Goal: Check status: Check status

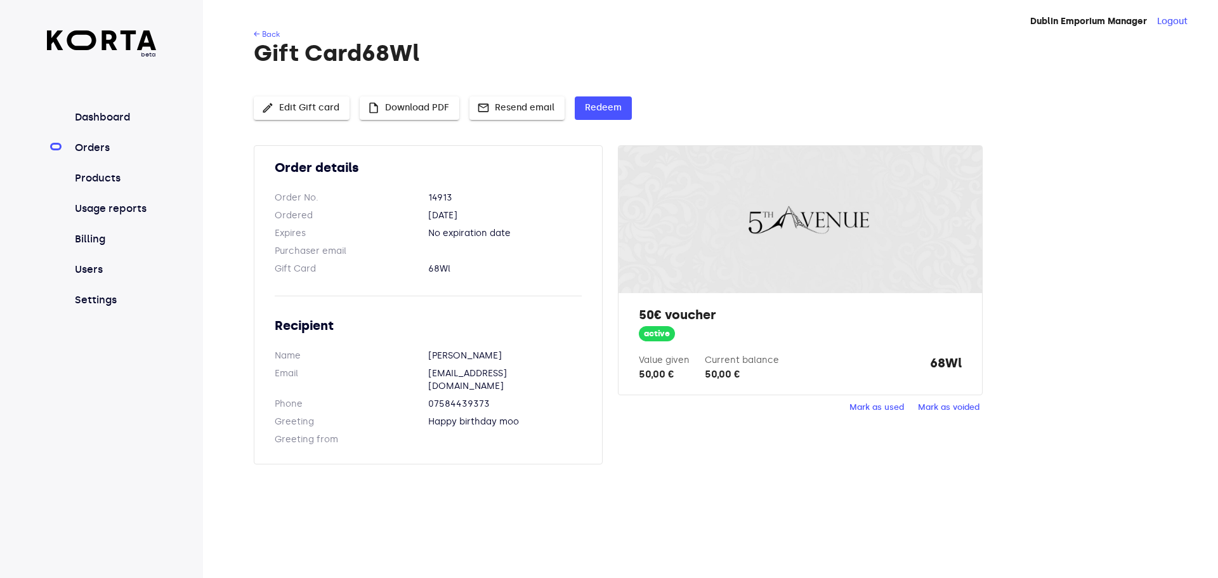
click at [107, 136] on nav "Dashboard Orders Products Usage reports Billing Users Settings" at bounding box center [102, 209] width 110 height 198
click at [96, 145] on link "Orders" at bounding box center [114, 147] width 84 height 15
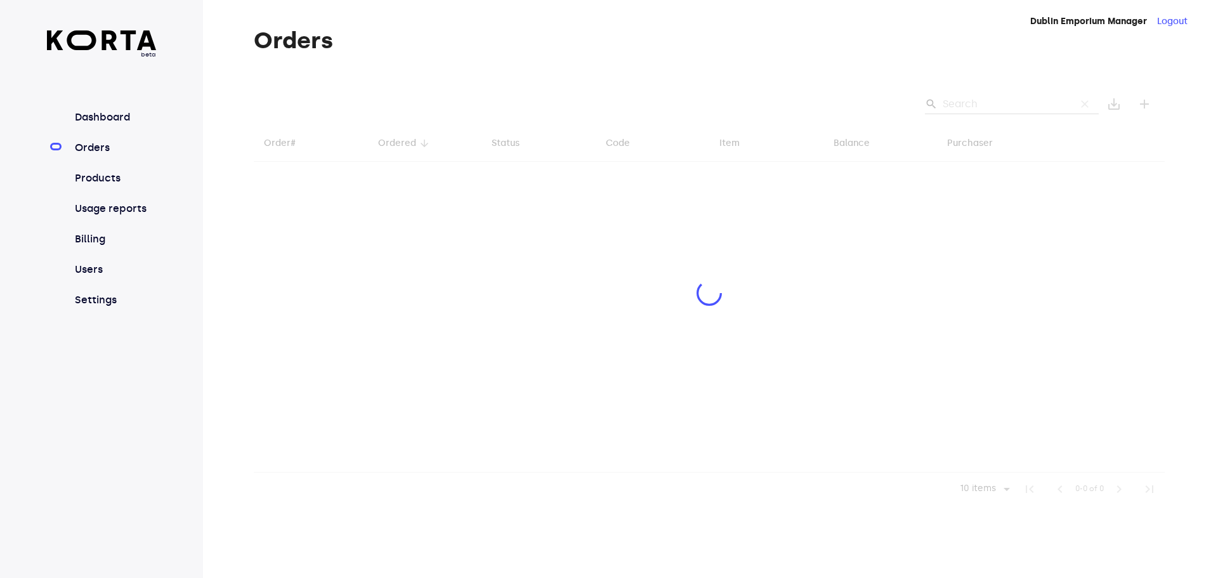
click at [980, 112] on div at bounding box center [709, 295] width 911 height 422
click at [971, 100] on div at bounding box center [709, 295] width 911 height 422
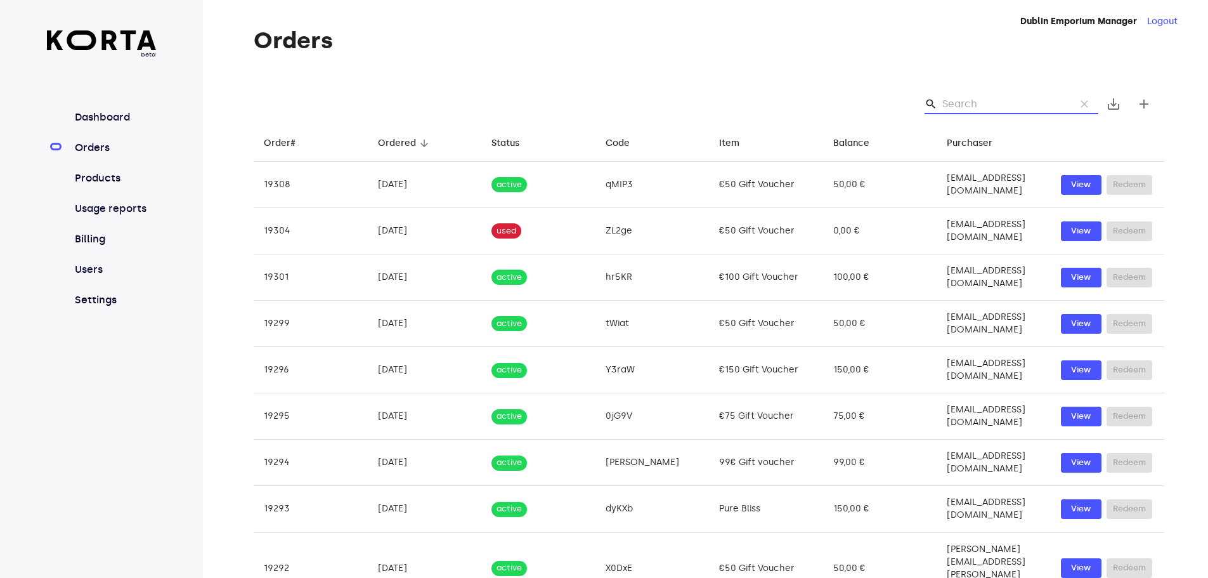
click at [967, 100] on input "Search" at bounding box center [1004, 104] width 123 height 20
paste input "[EMAIL_ADDRESS][DOMAIN_NAME]"
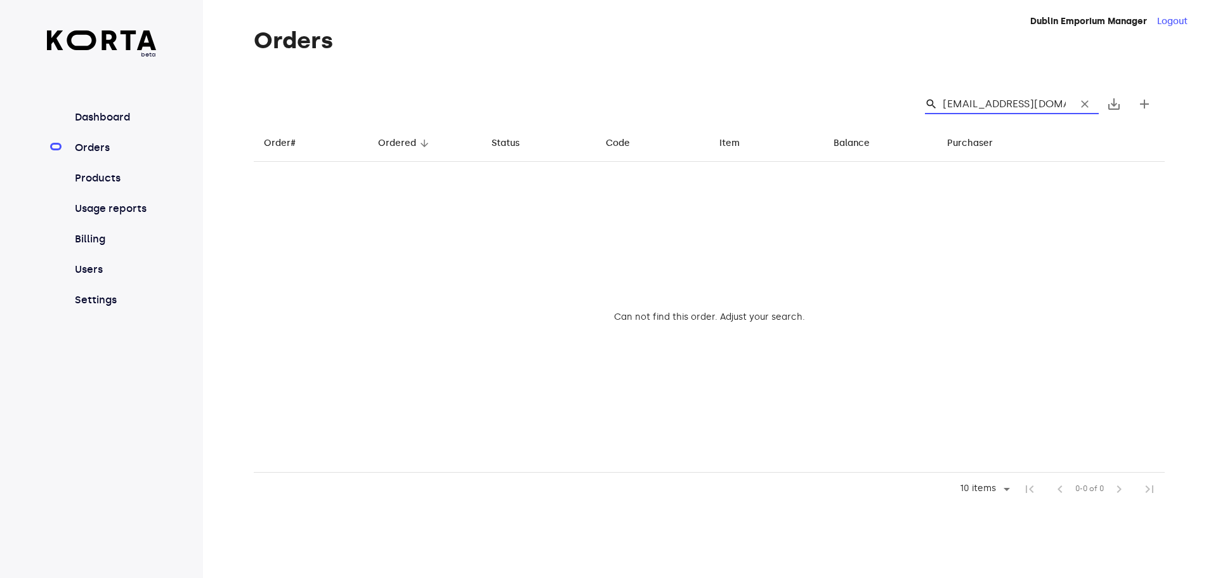
type input "[EMAIL_ADDRESS][DOMAIN_NAME]"
click at [1088, 100] on span "clear" at bounding box center [1084, 104] width 13 height 13
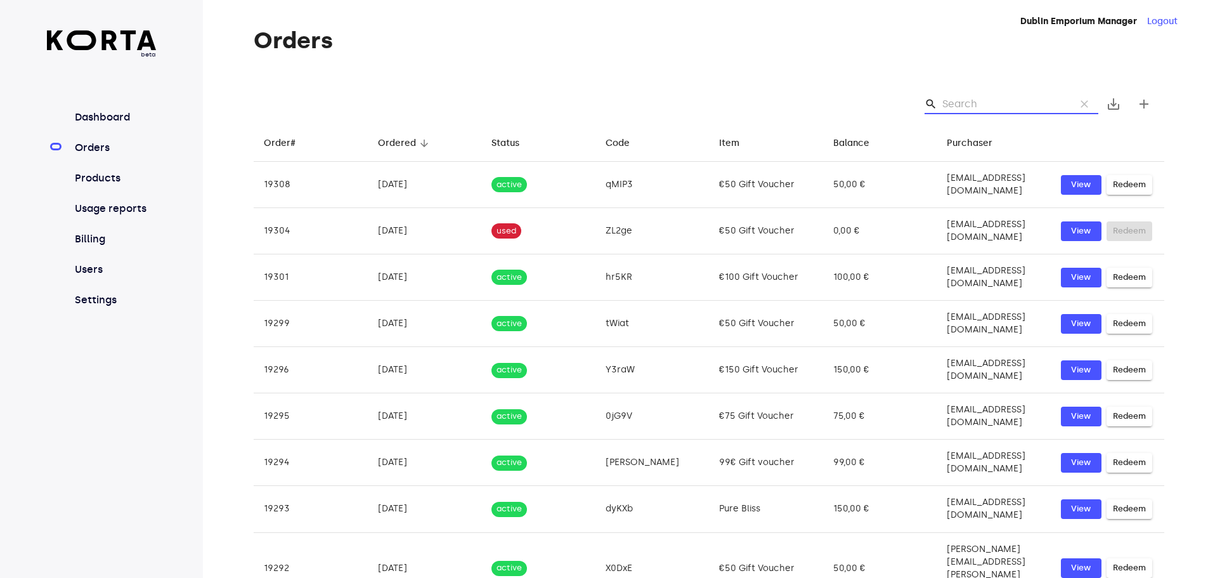
click at [996, 101] on input "Search" at bounding box center [1004, 104] width 123 height 20
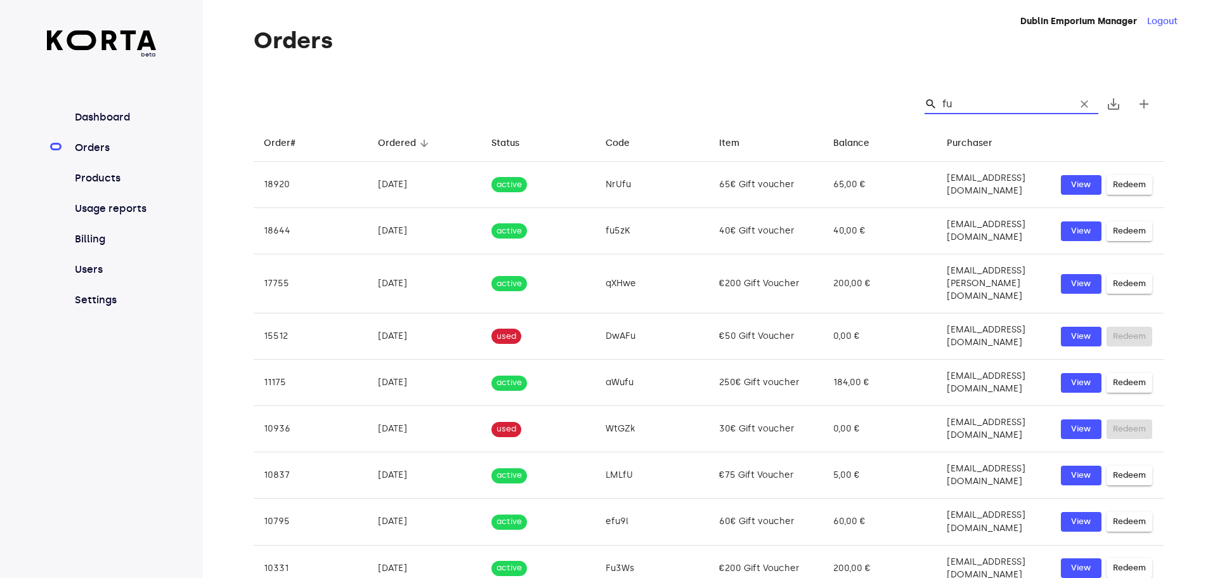
type input "f"
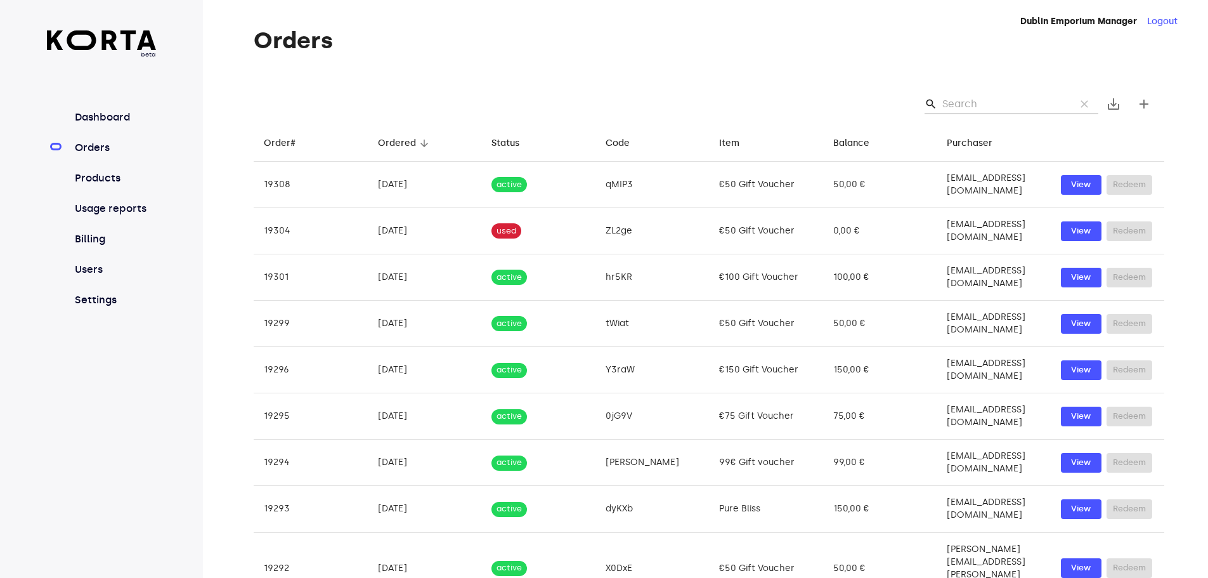
click at [957, 96] on input "Search" at bounding box center [1004, 104] width 123 height 20
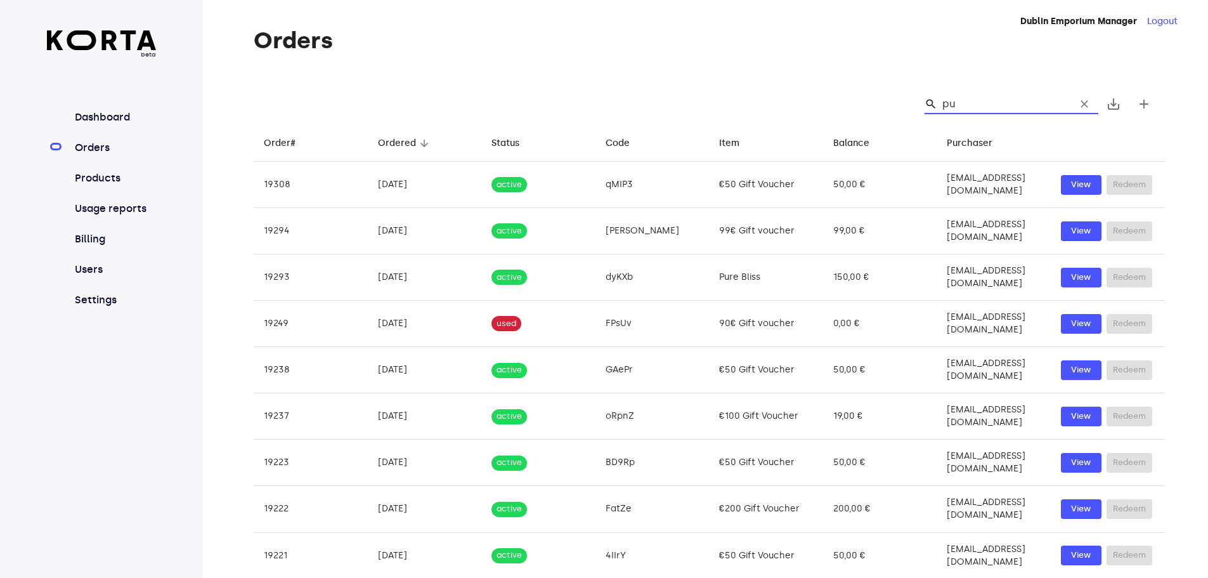
type input "pul"
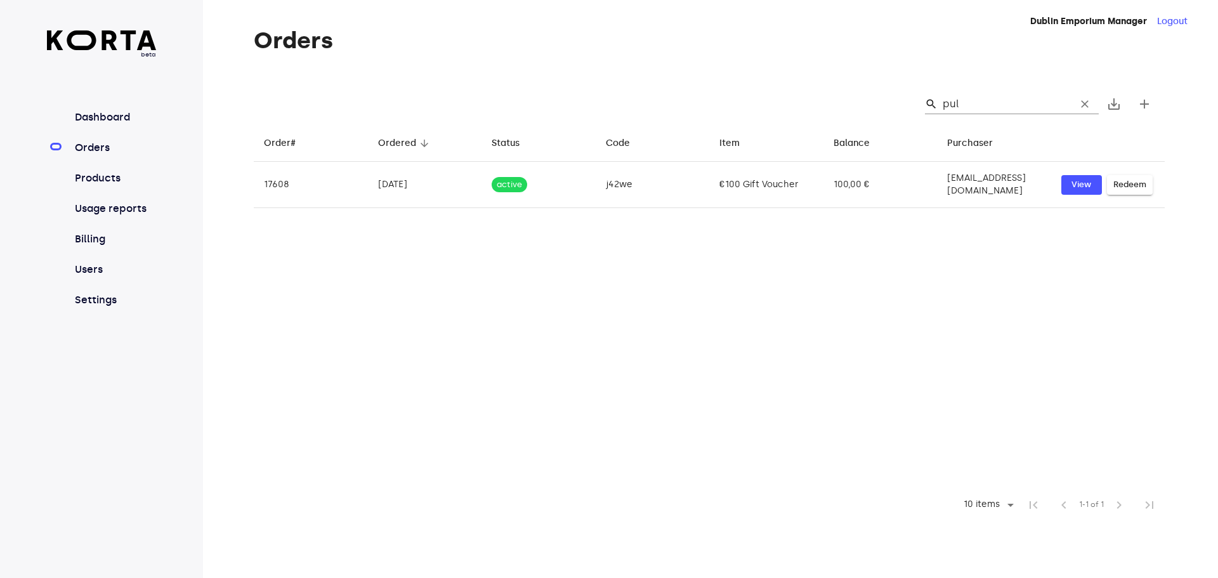
click at [973, 105] on input "pul" at bounding box center [1004, 104] width 123 height 20
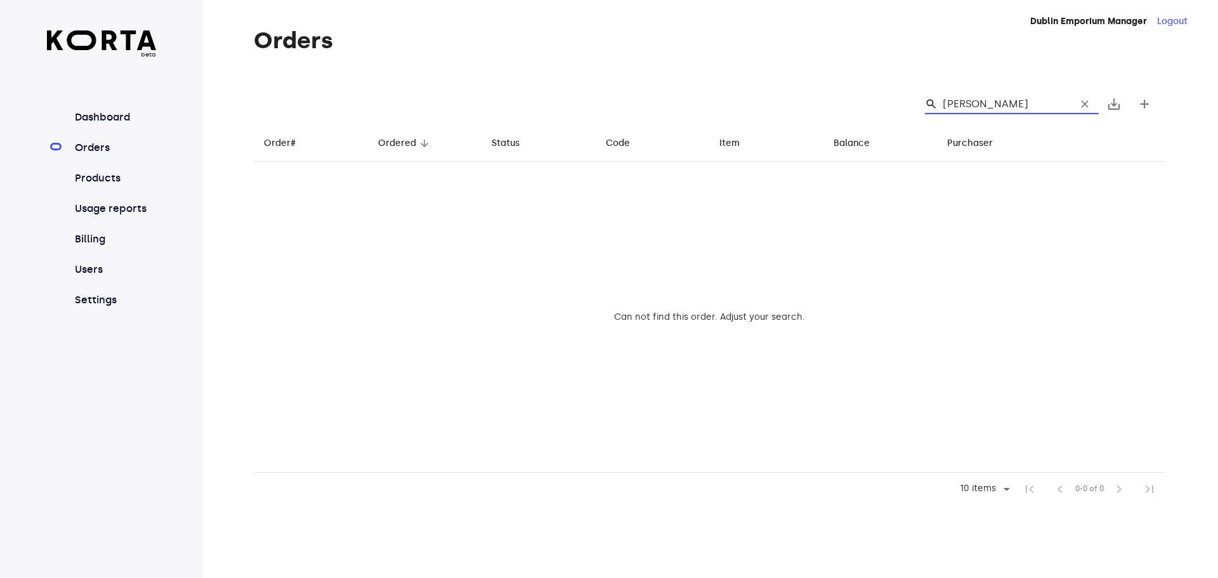
type input "[PERSON_NAME]"
click at [1084, 105] on span "clear" at bounding box center [1084, 104] width 13 height 13
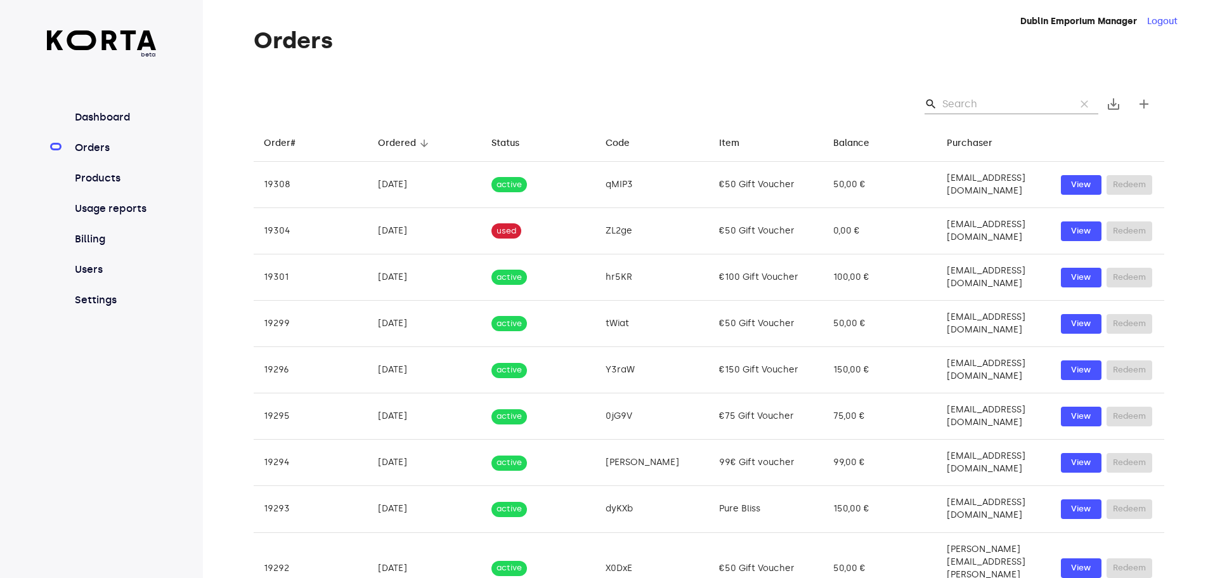
click at [1038, 100] on input "Search" at bounding box center [1004, 104] width 123 height 20
type input "2019"
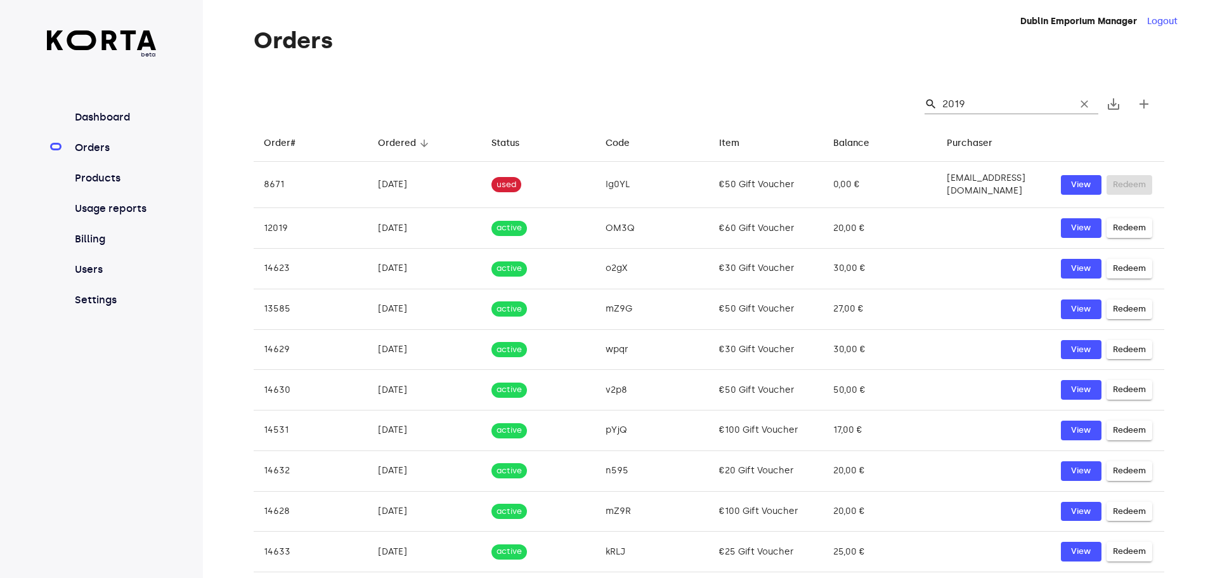
click at [964, 106] on input "2019" at bounding box center [1004, 104] width 123 height 20
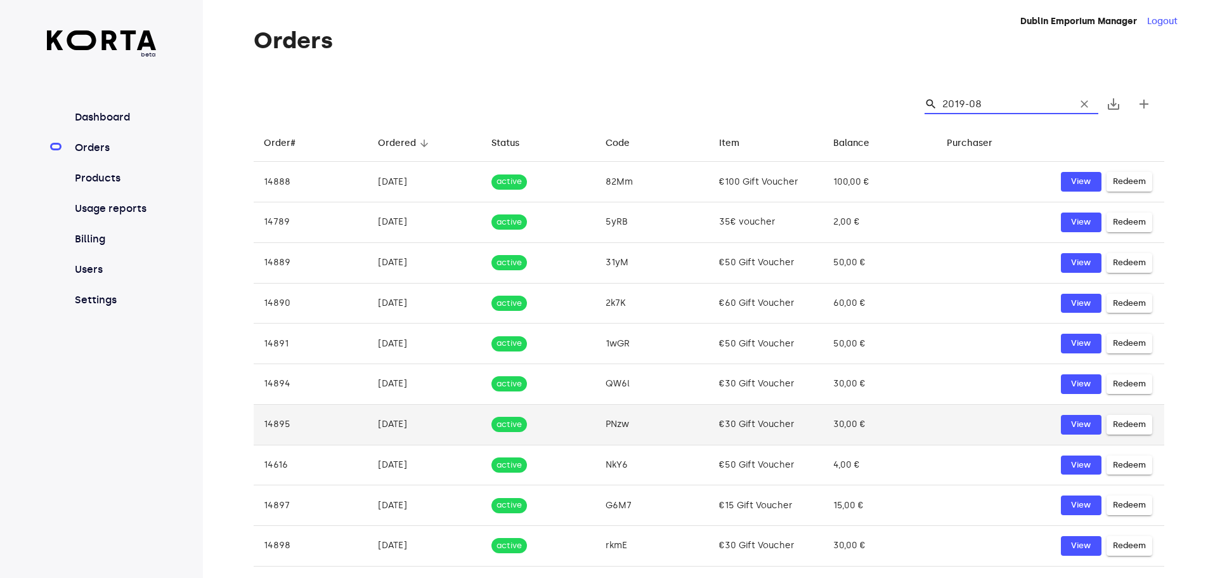
scroll to position [22, 0]
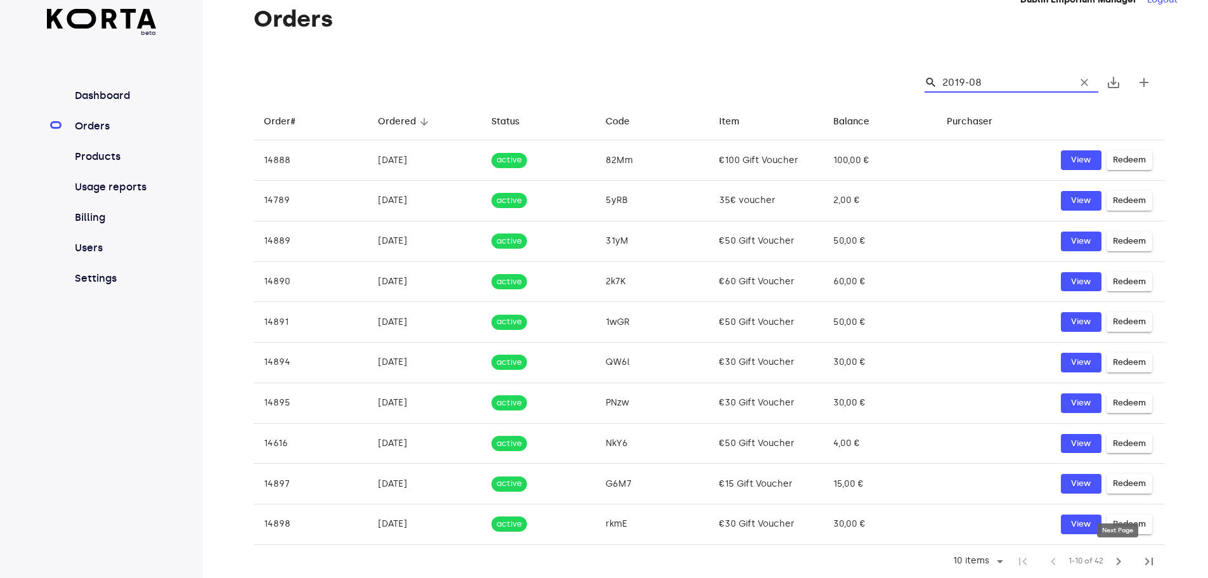
type input "2019-08"
click at [1114, 561] on span "chevron_right" at bounding box center [1118, 561] width 15 height 15
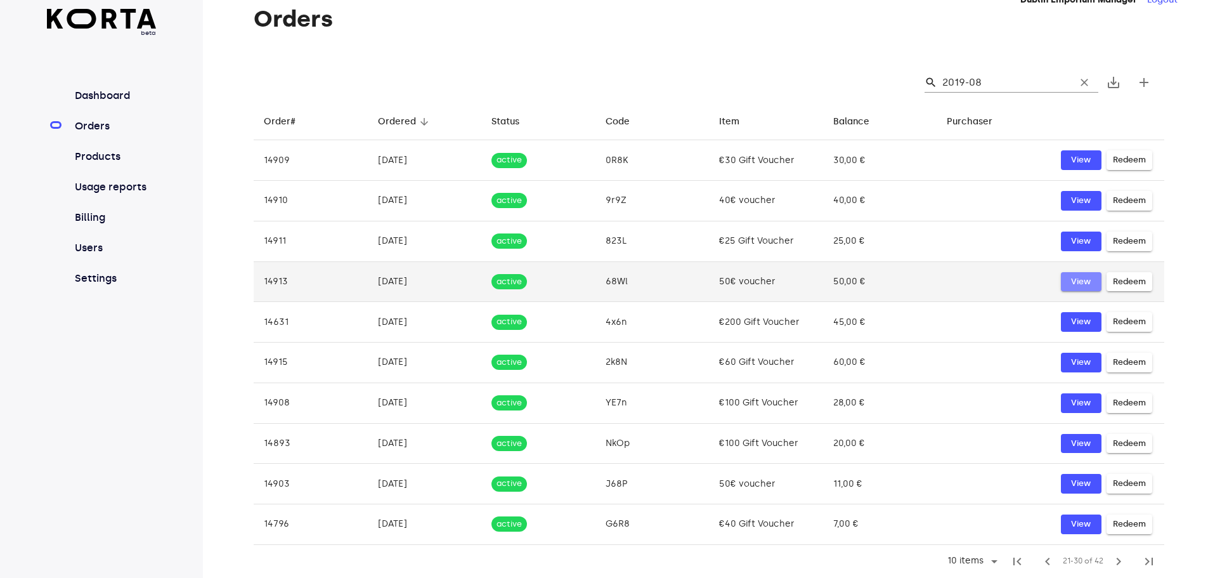
click at [1078, 284] on span "View" at bounding box center [1082, 282] width 28 height 15
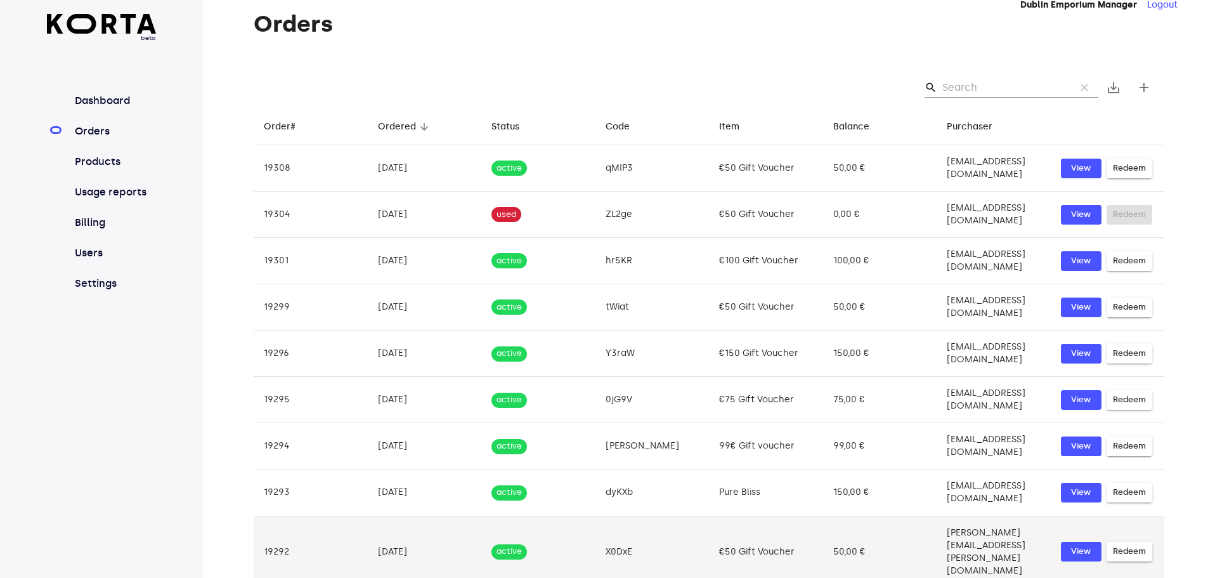
scroll to position [22, 0]
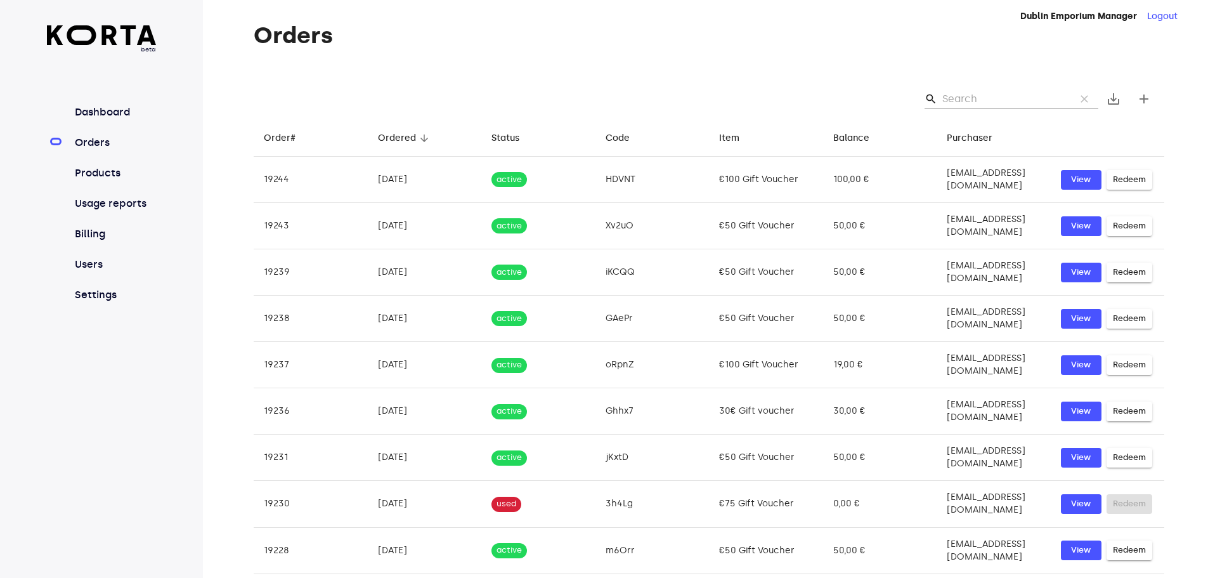
scroll to position [0, 0]
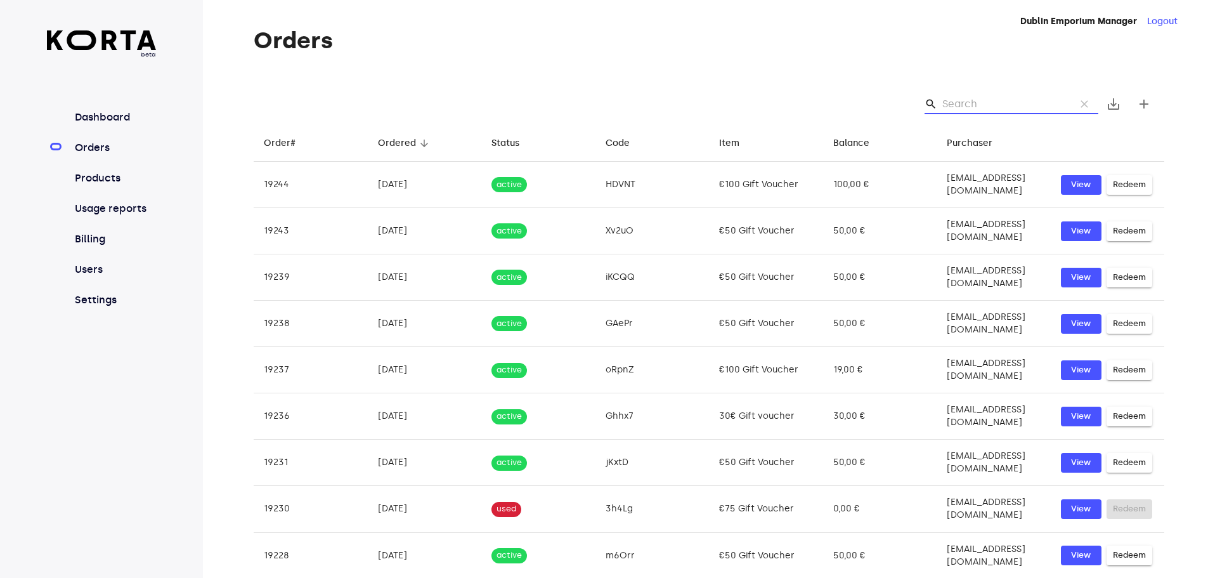
click at [998, 105] on input "Search" at bounding box center [1004, 104] width 123 height 20
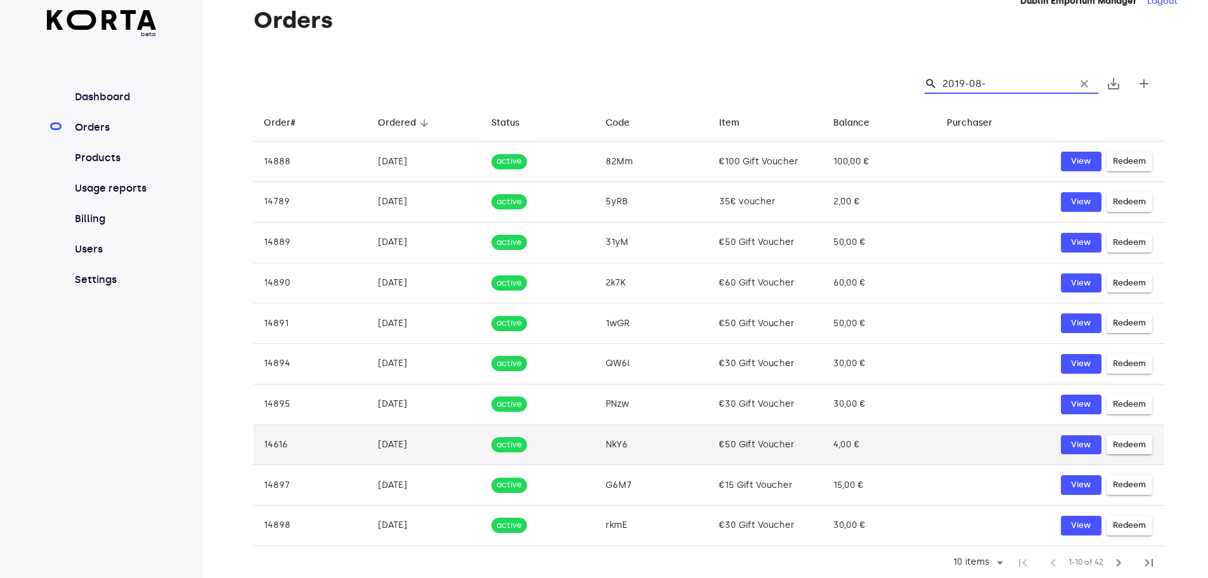
scroll to position [22, 0]
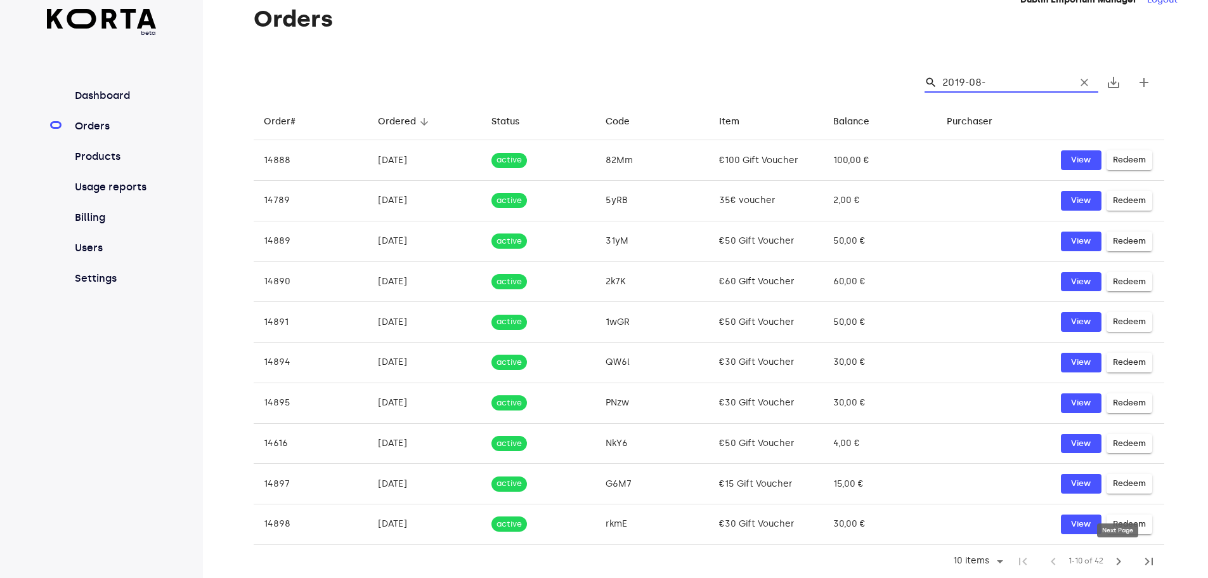
type input "2019-08-"
click at [1119, 559] on span "chevron_right" at bounding box center [1118, 561] width 15 height 15
click at [1116, 562] on span "chevron_right" at bounding box center [1118, 561] width 15 height 15
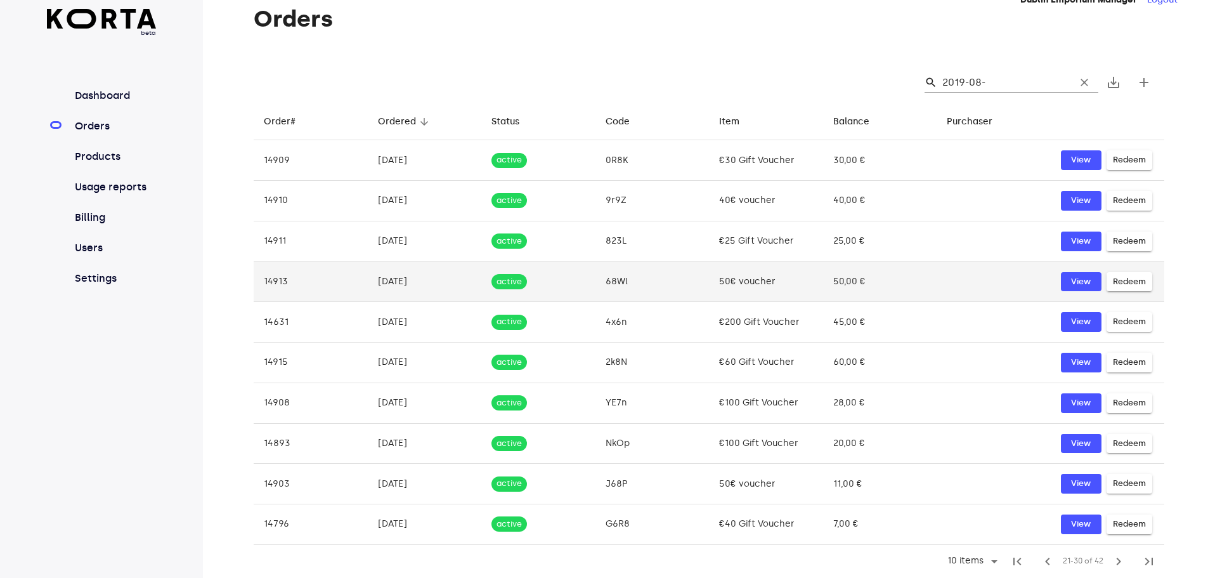
click at [613, 289] on td "68Wl" at bounding box center [653, 281] width 114 height 41
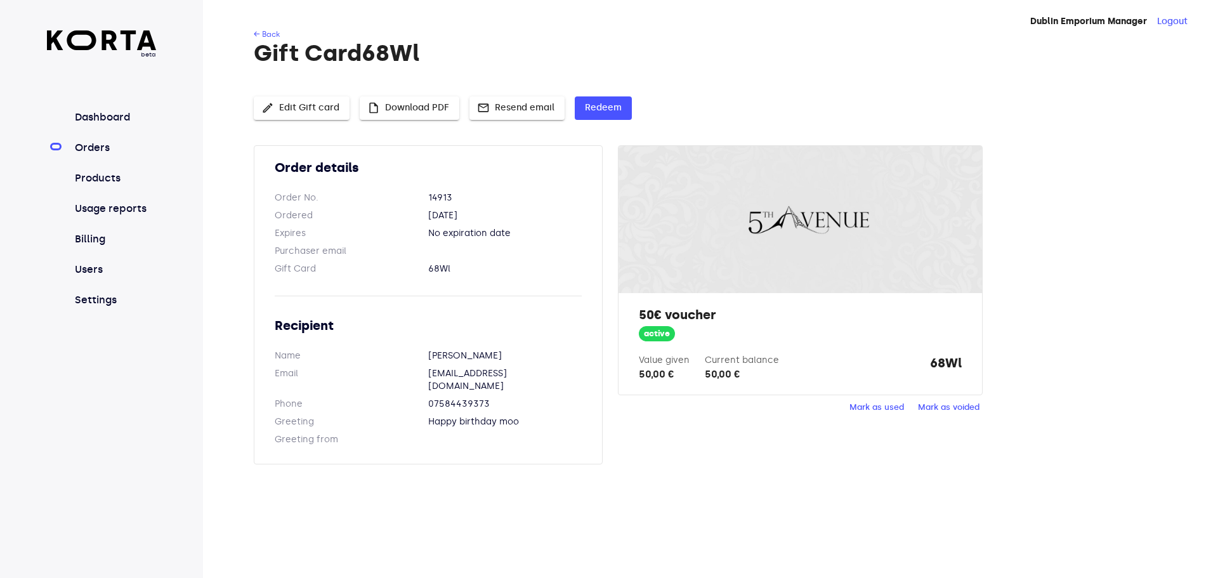
click at [77, 147] on link "Orders" at bounding box center [114, 147] width 84 height 15
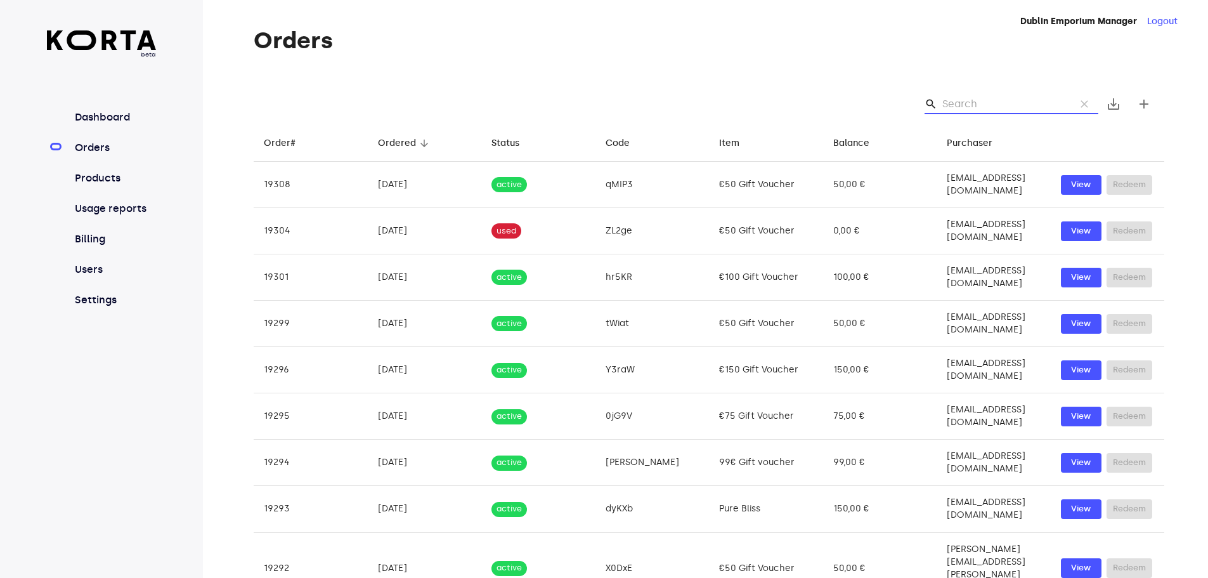
click at [1021, 103] on input "Search" at bounding box center [1004, 104] width 123 height 20
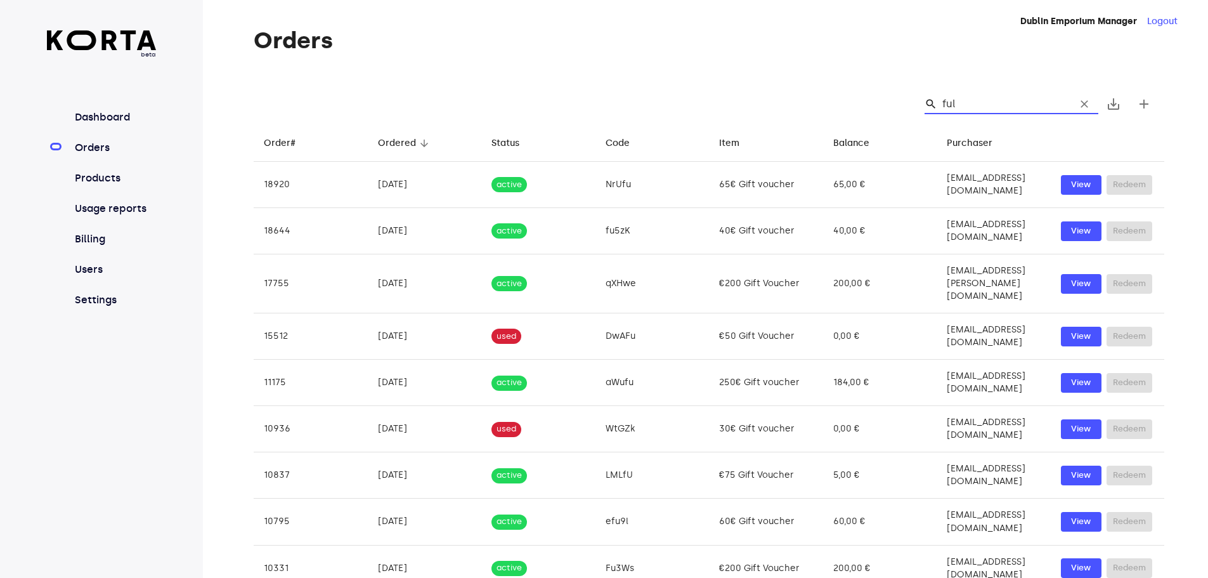
type input "full"
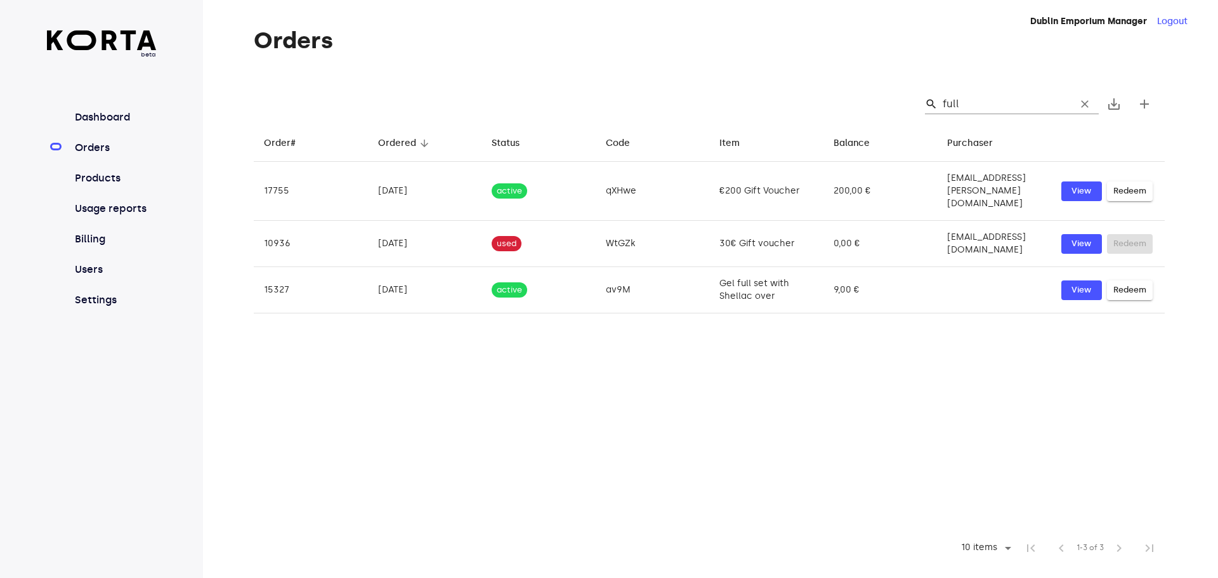
click at [977, 106] on input "full" at bounding box center [1004, 104] width 123 height 20
type input "f"
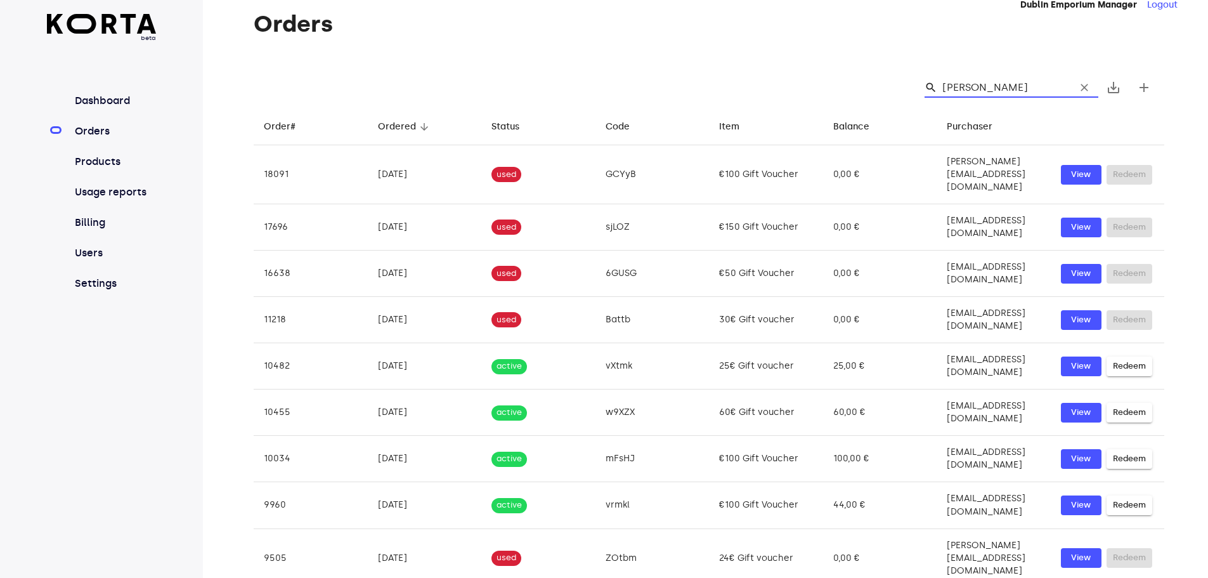
scroll to position [22, 0]
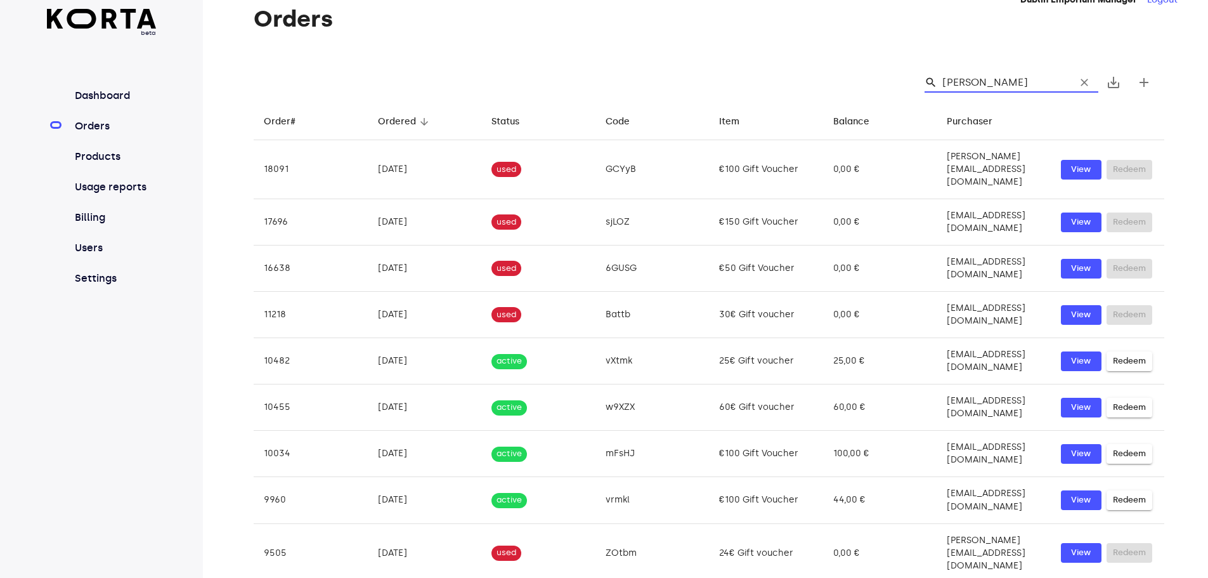
type input "[PERSON_NAME]"
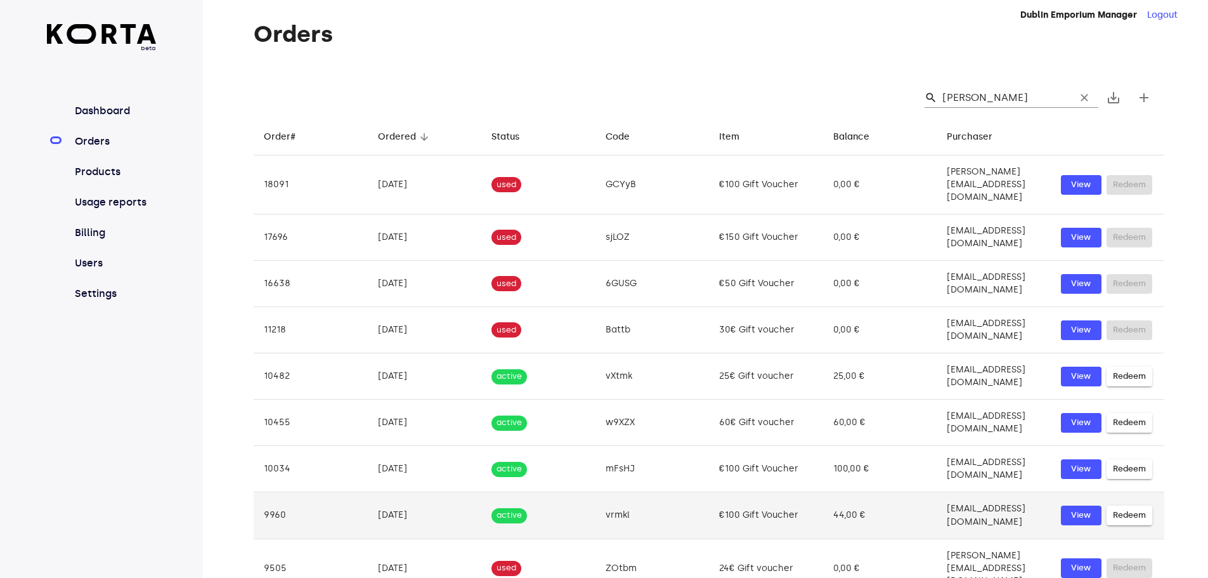
scroll to position [0, 0]
